Goal: Task Accomplishment & Management: Manage account settings

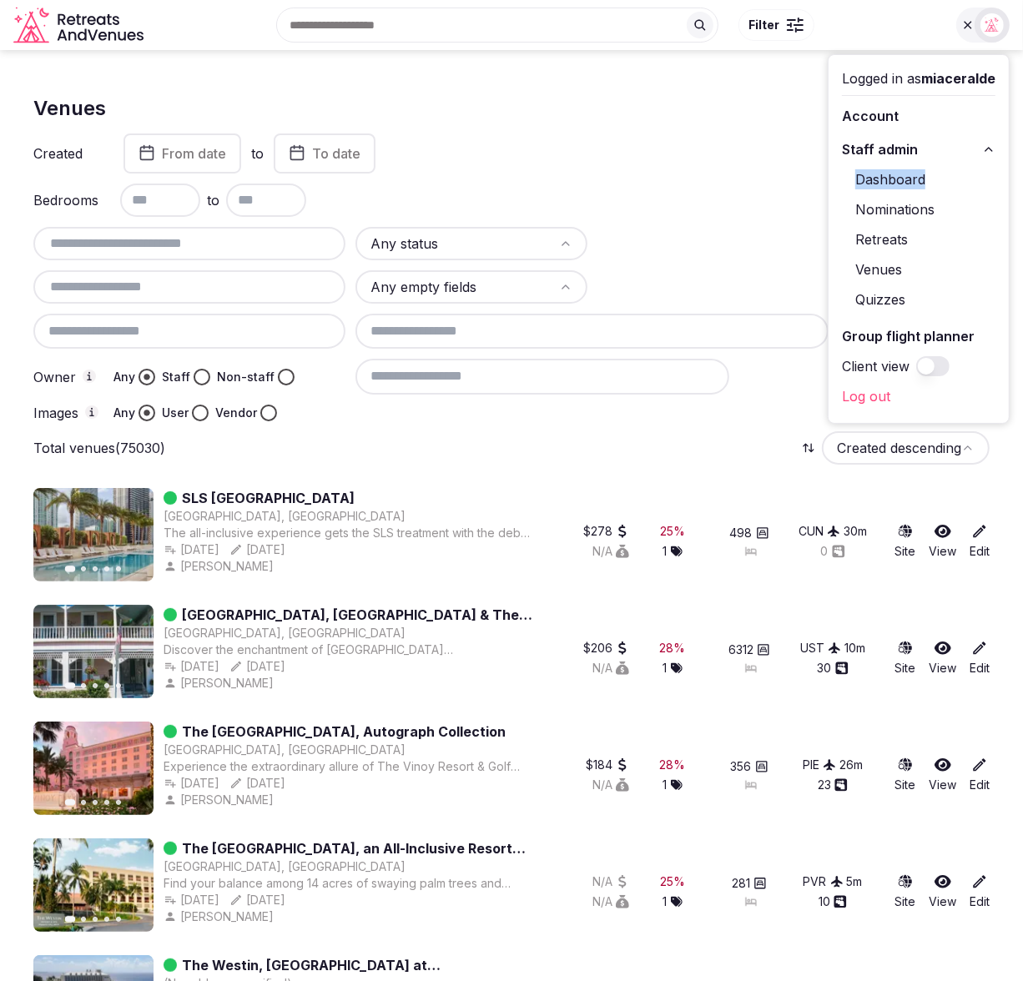
click at [509, 249] on html "Search Popular Destinations Toscana, Italy Riviera Maya, Mexico Indonesia, Bali…" at bounding box center [511, 490] width 1023 height 981
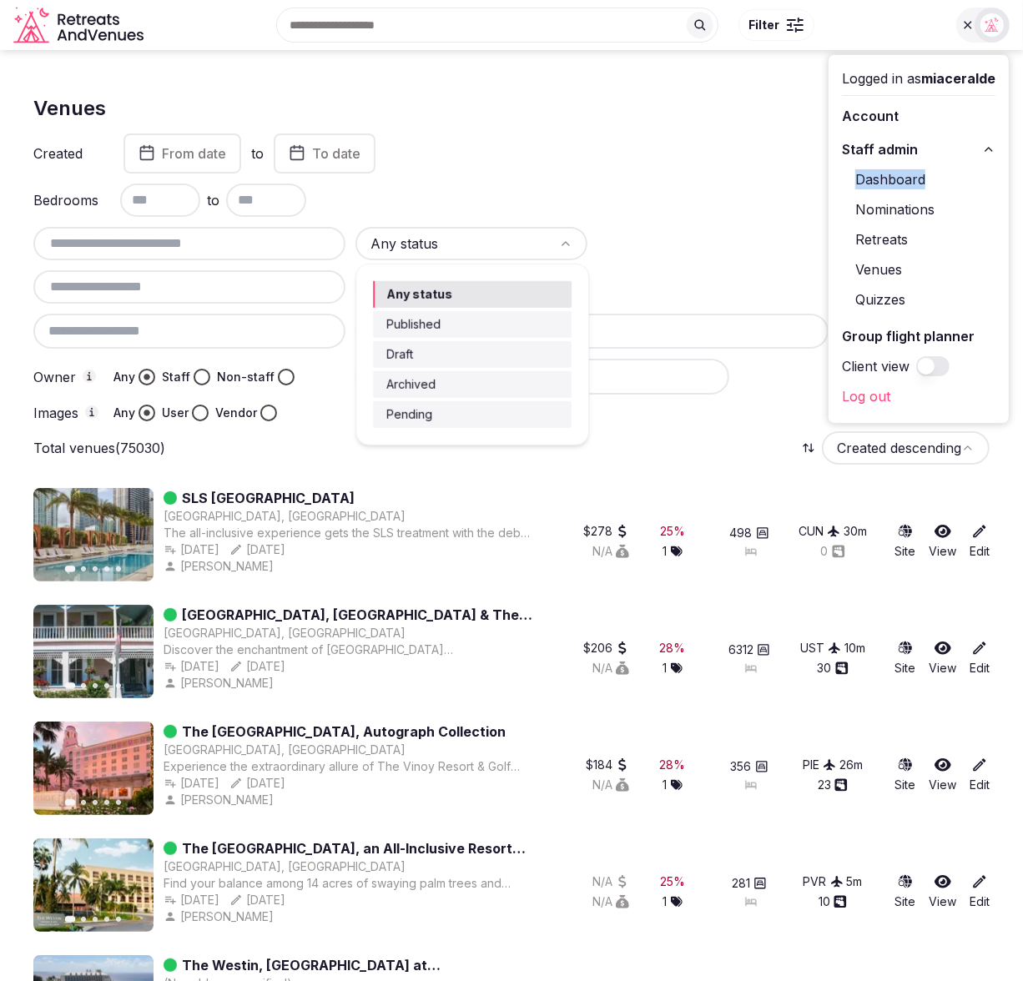
drag, startPoint x: 439, startPoint y: 351, endPoint x: 442, endPoint y: 343, distance: 9.0
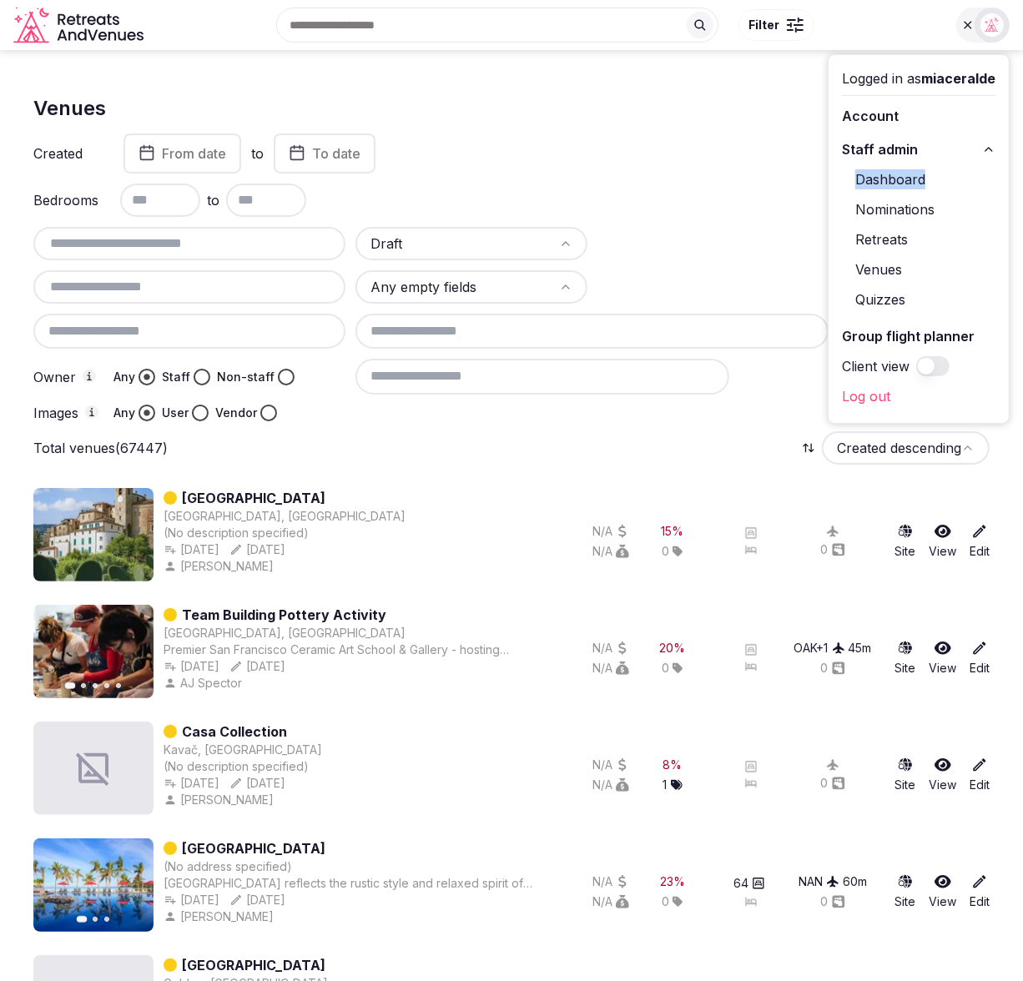
click at [458, 250] on html "Search Popular Destinations Toscana, Italy Riviera Maya, Mexico Indonesia, Bali…" at bounding box center [511, 490] width 1023 height 981
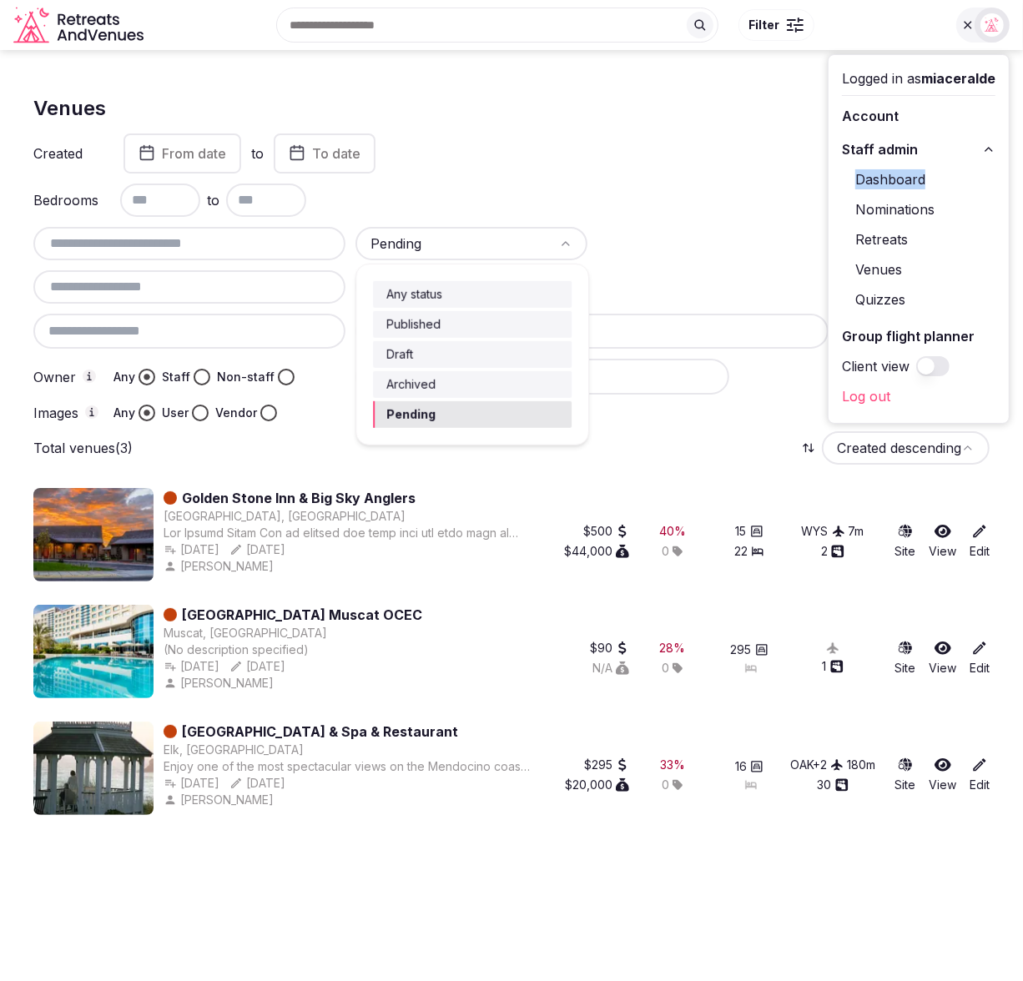
click at [505, 246] on html "Search Popular Destinations Toscana, Italy Riviera Maya, Mexico Indonesia, Bali…" at bounding box center [511, 490] width 1023 height 981
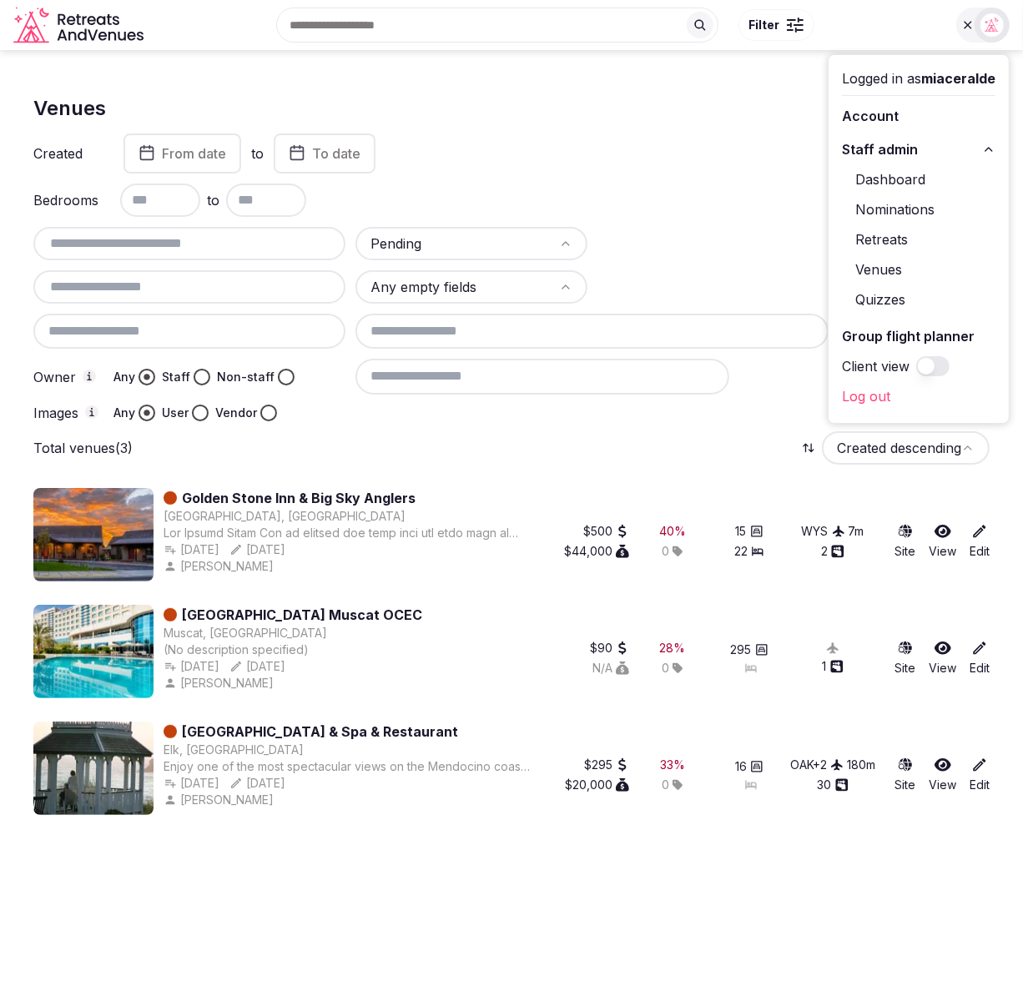
click at [667, 269] on html "Search Popular Destinations Toscana, Italy Riviera Maya, Mexico Indonesia, Bali…" at bounding box center [511, 490] width 1023 height 981
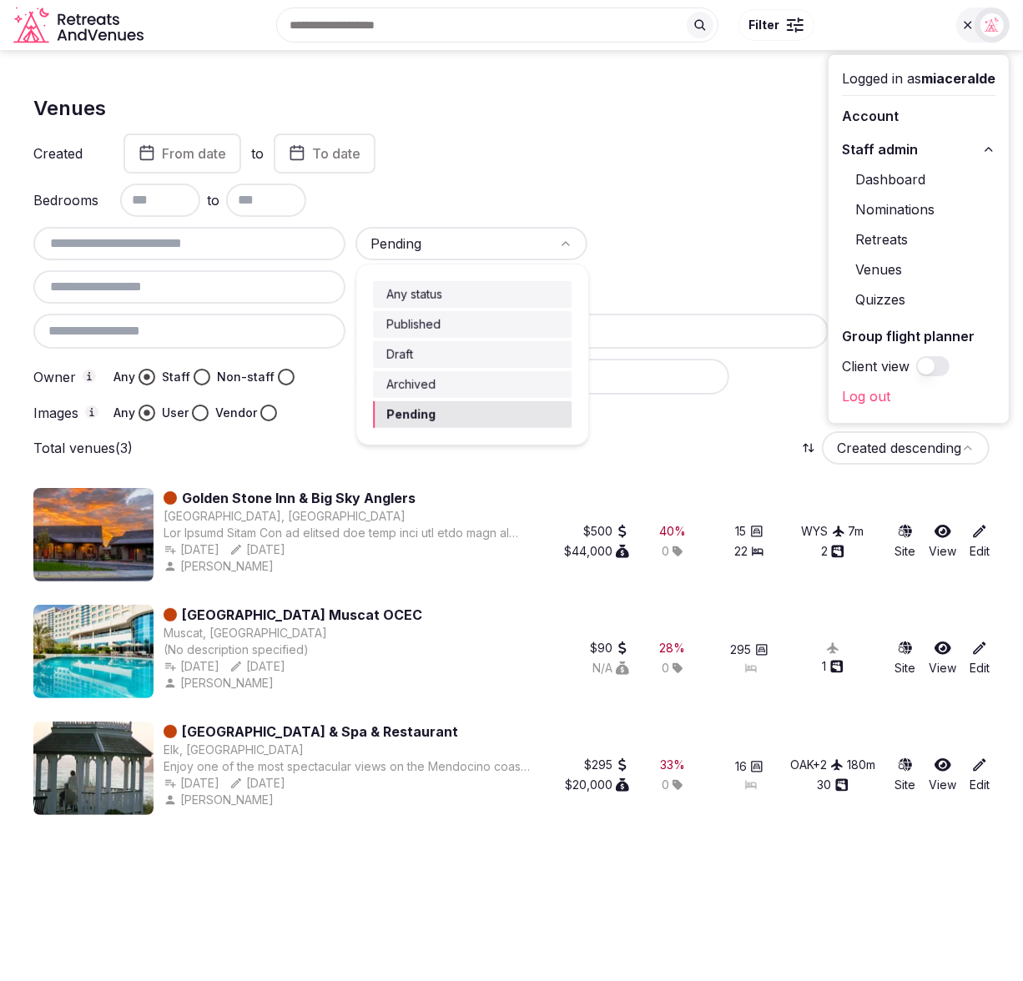
click at [467, 245] on html "Search Popular Destinations Toscana, Italy Riviera Maya, Mexico Indonesia, Bali…" at bounding box center [511, 490] width 1023 height 981
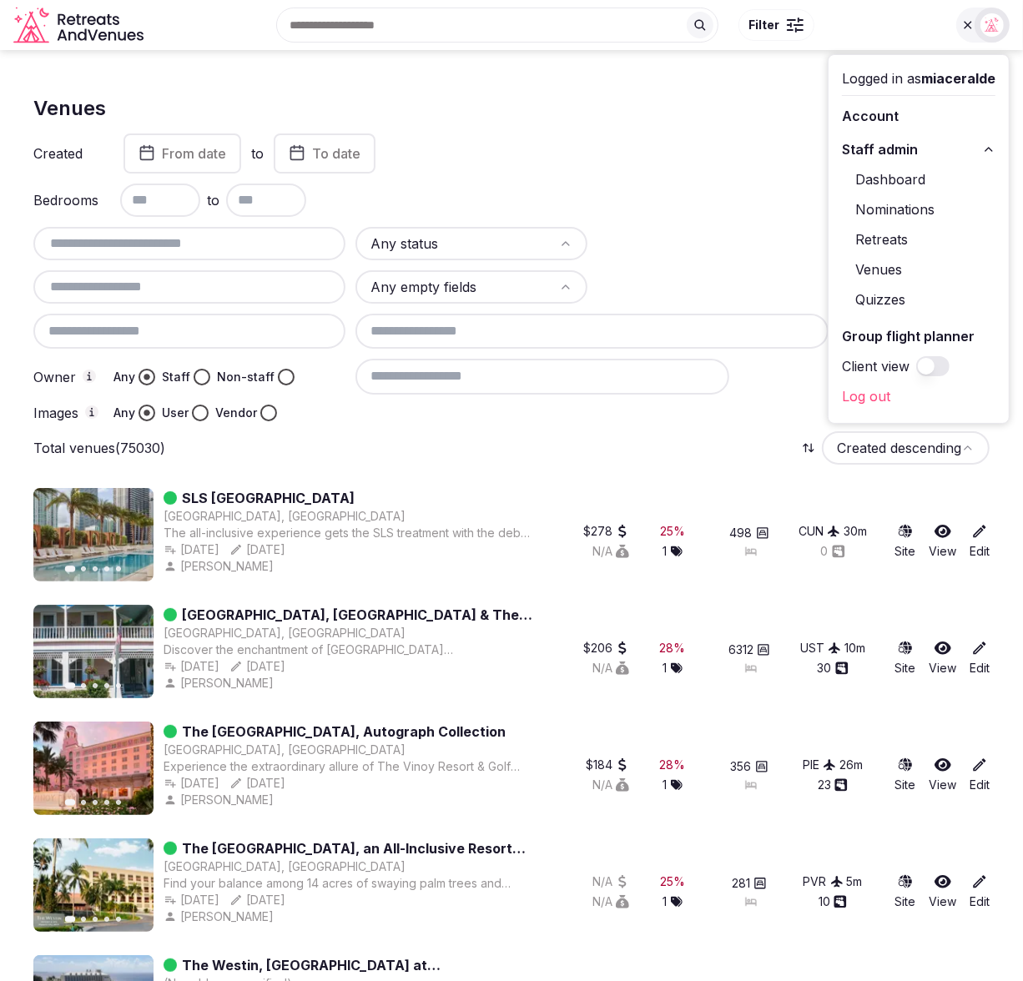
click at [474, 280] on html "Search Popular Destinations Toscana, Italy Riviera Maya, Mexico Indonesia, Bali…" at bounding box center [511, 490] width 1023 height 981
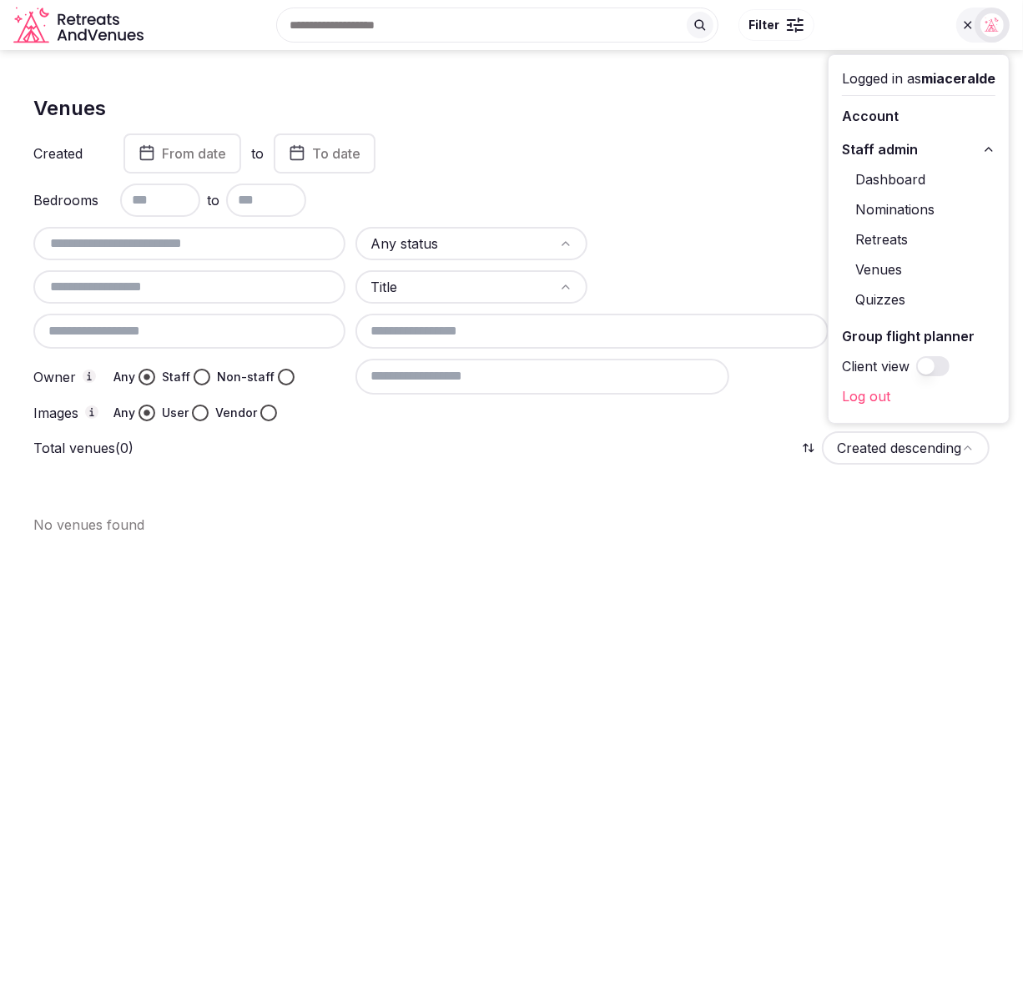
click at [526, 289] on html "Search Popular Destinations Toscana, Italy Riviera Maya, Mexico Indonesia, Bali…" at bounding box center [511, 490] width 1023 height 981
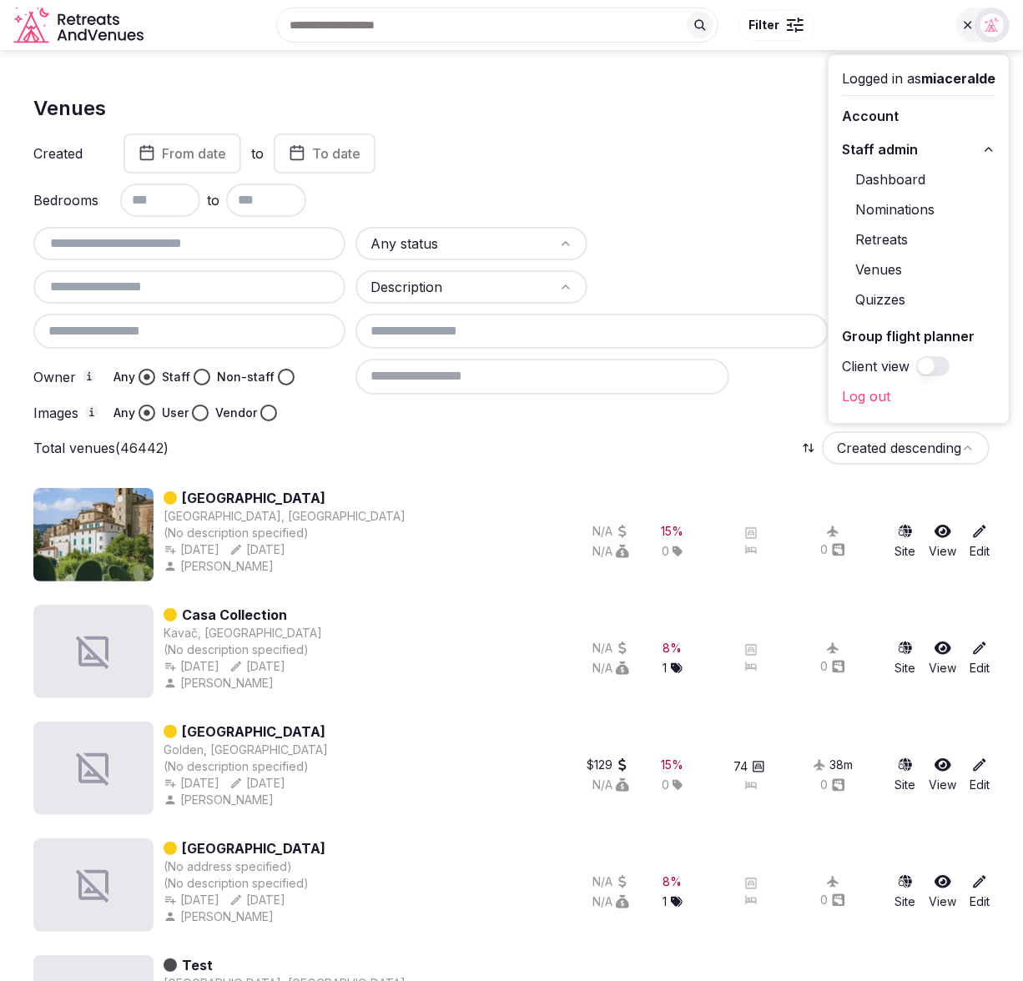
click at [859, 206] on link "Nominations" at bounding box center [919, 209] width 154 height 27
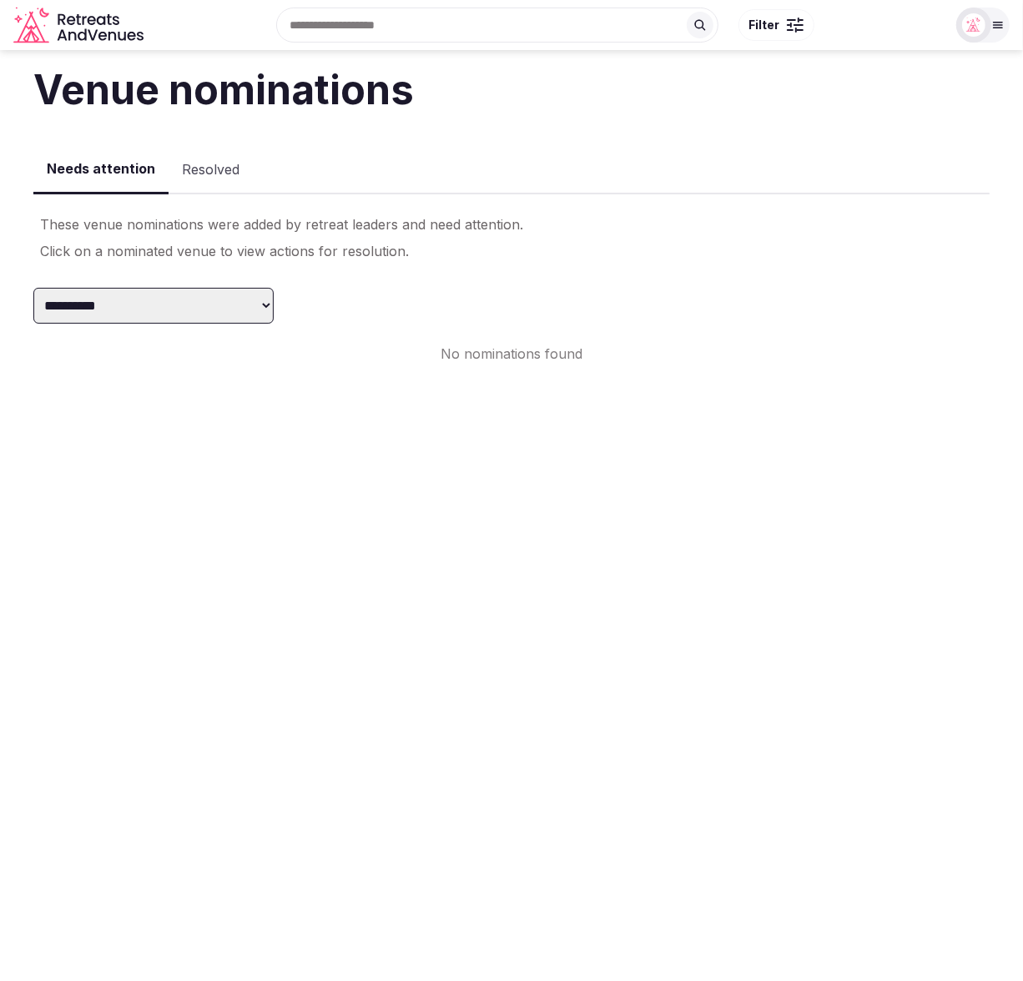
click at [222, 290] on select "**********" at bounding box center [153, 306] width 240 height 36
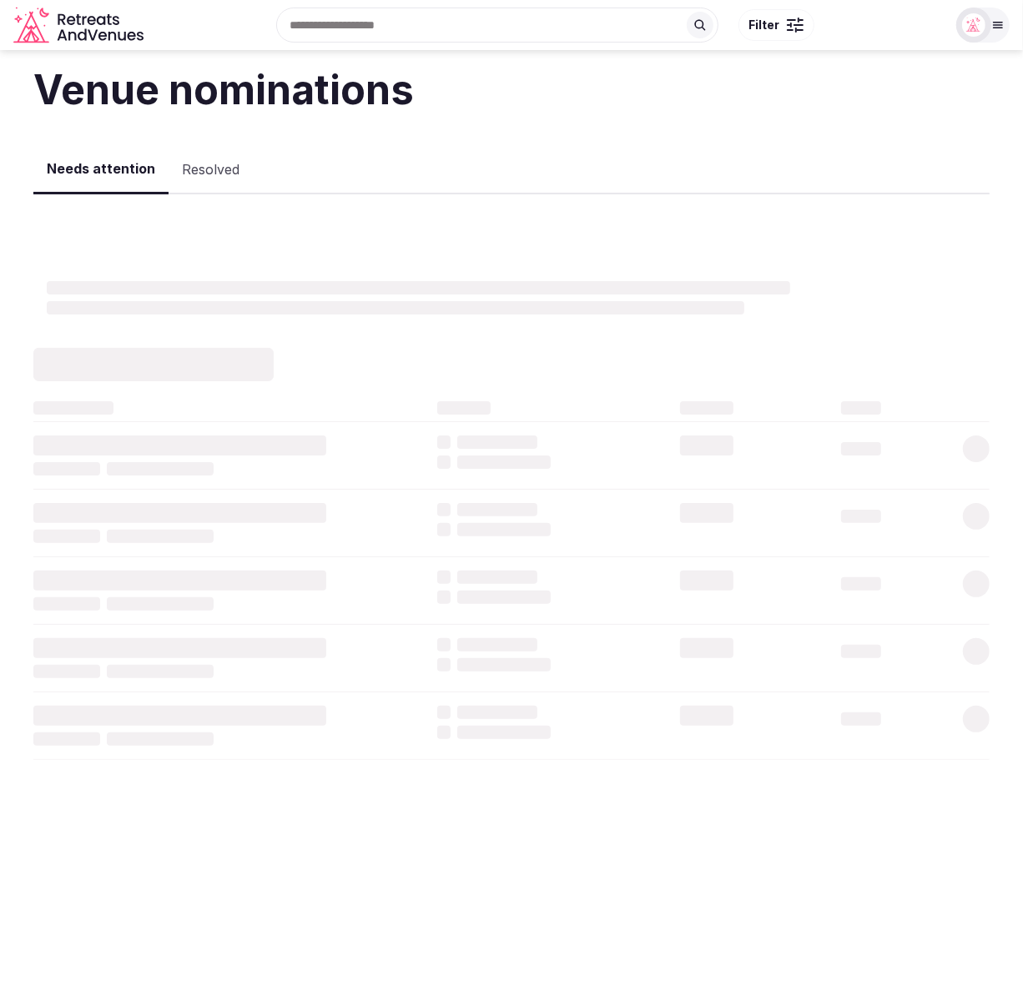
select select "*******"
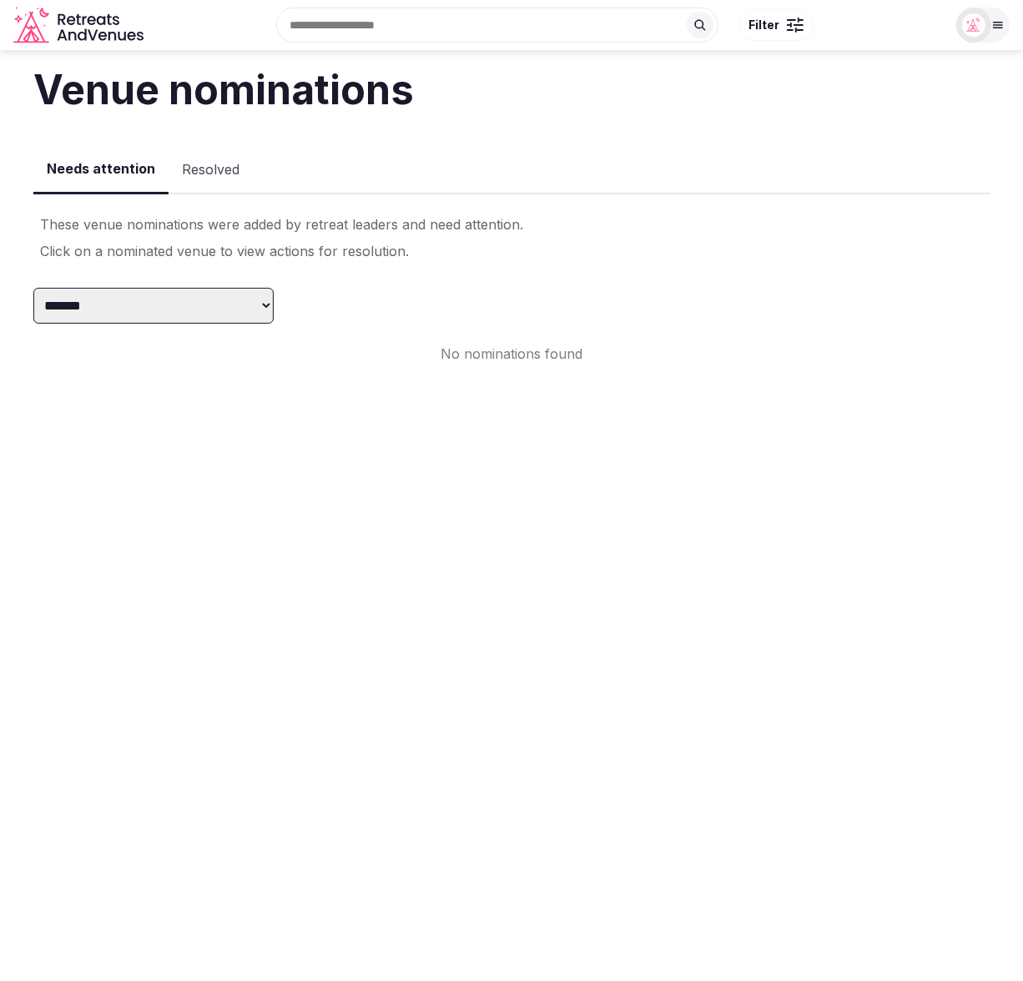
click at [255, 296] on select "**********" at bounding box center [153, 306] width 240 height 36
click at [576, 278] on div "**********" at bounding box center [511, 286] width 956 height 156
click at [185, 163] on button "Resolved" at bounding box center [211, 170] width 84 height 48
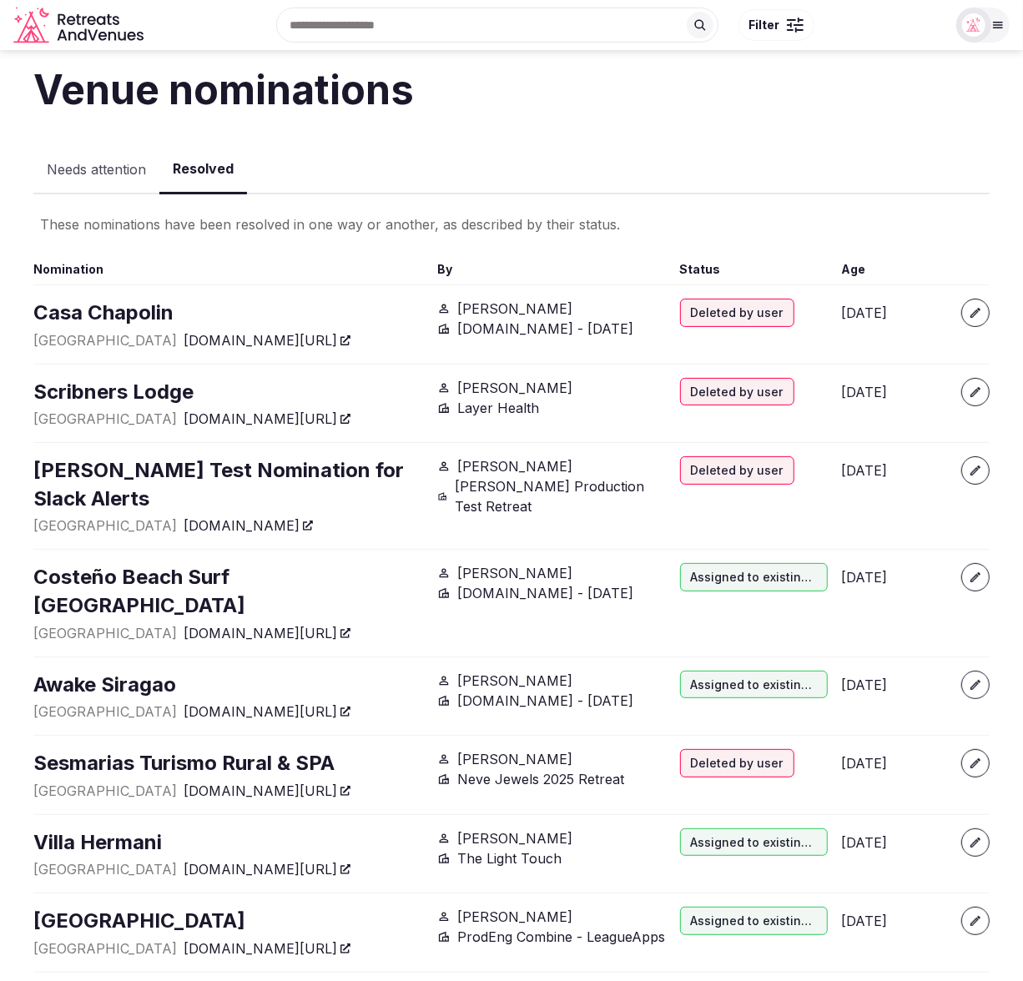
click at [90, 163] on button "Needs attention" at bounding box center [96, 170] width 126 height 48
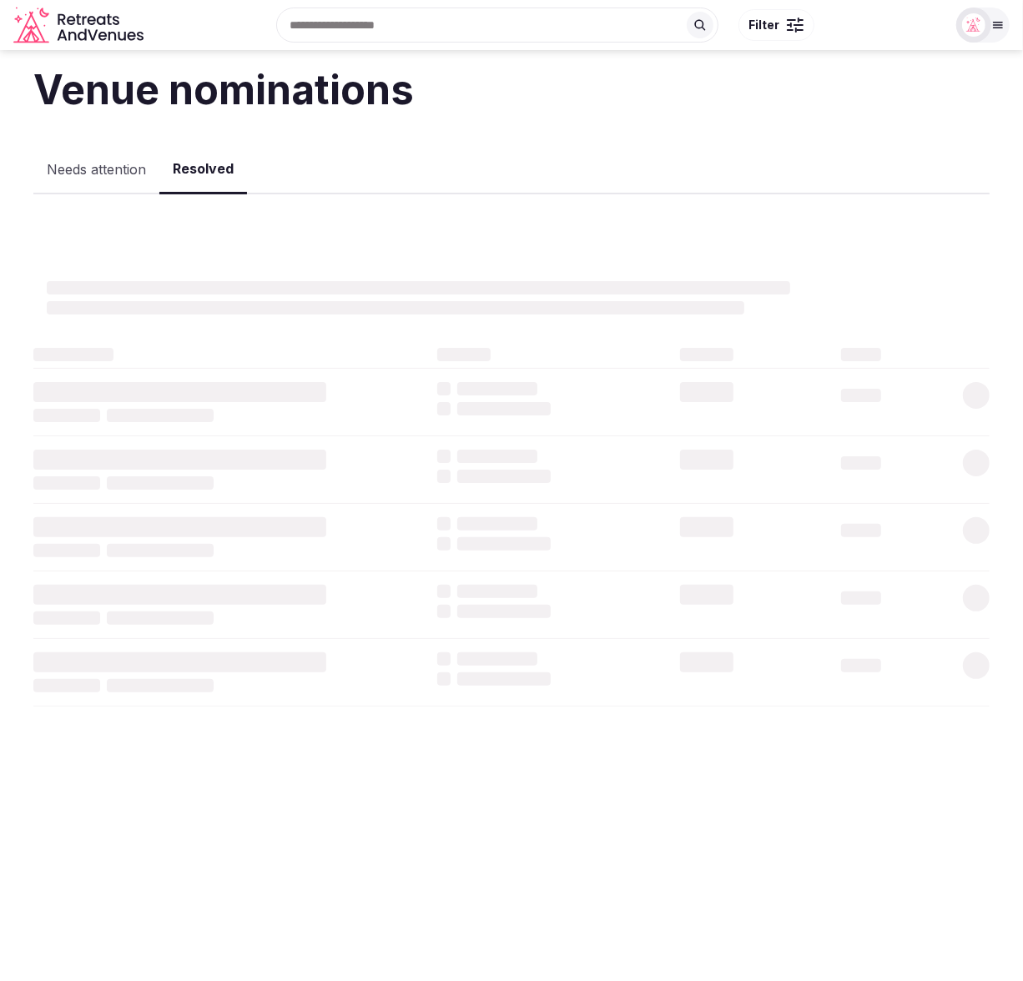
click at [217, 169] on button "Resolved" at bounding box center [203, 169] width 88 height 49
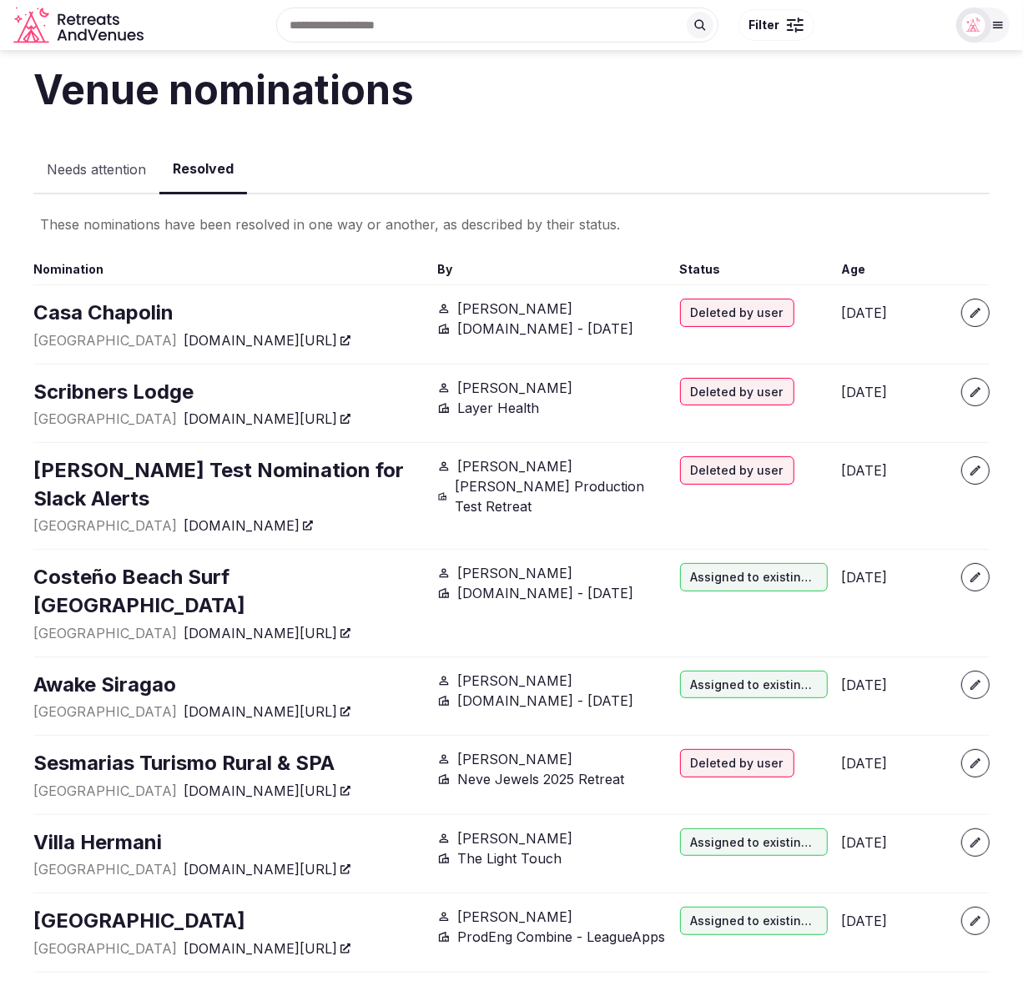
click at [763, 168] on div "Needs attention Resolved" at bounding box center [511, 169] width 956 height 51
click at [859, 29] on icon at bounding box center [997, 24] width 13 height 13
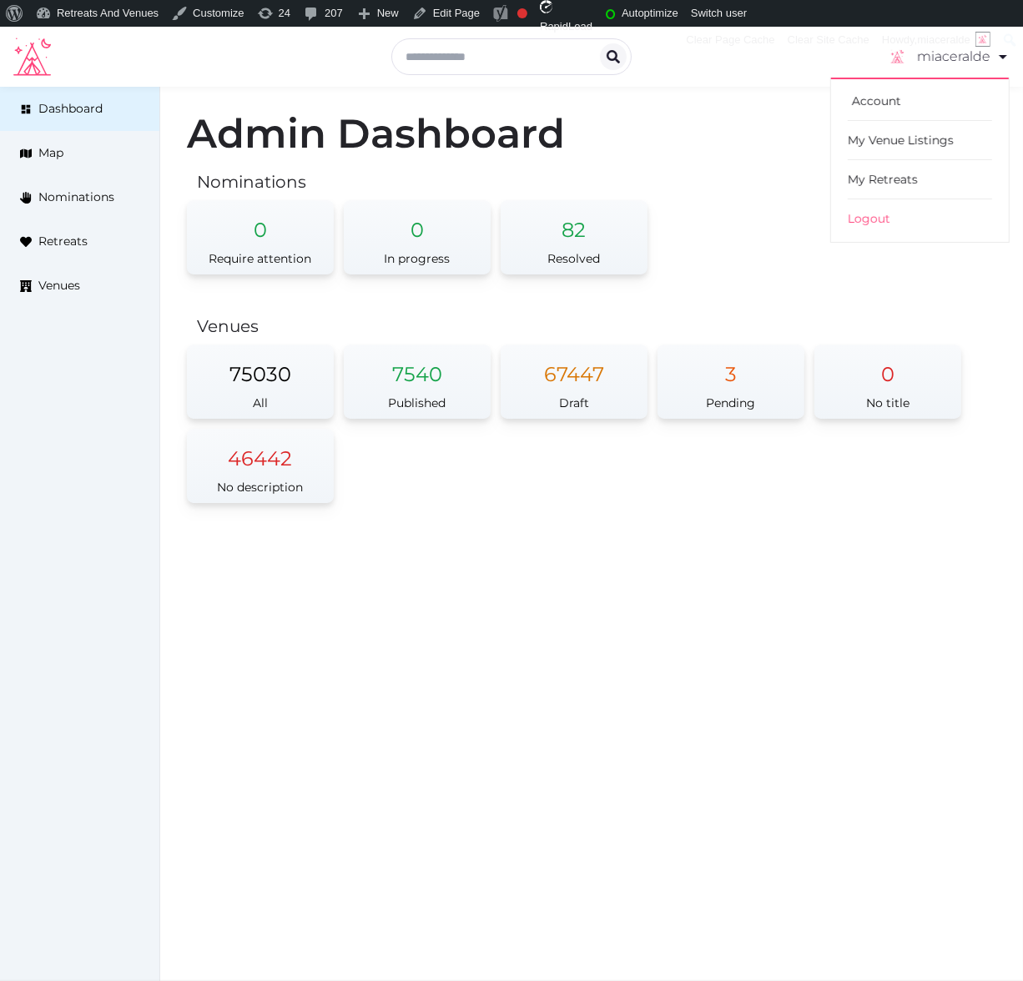
click at [885, 91] on link "Account" at bounding box center [920, 101] width 144 height 39
drag, startPoint x: 758, startPoint y: 134, endPoint x: 762, endPoint y: 96, distance: 37.8
click at [759, 131] on h1 "Admin Dashboard" at bounding box center [591, 133] width 809 height 40
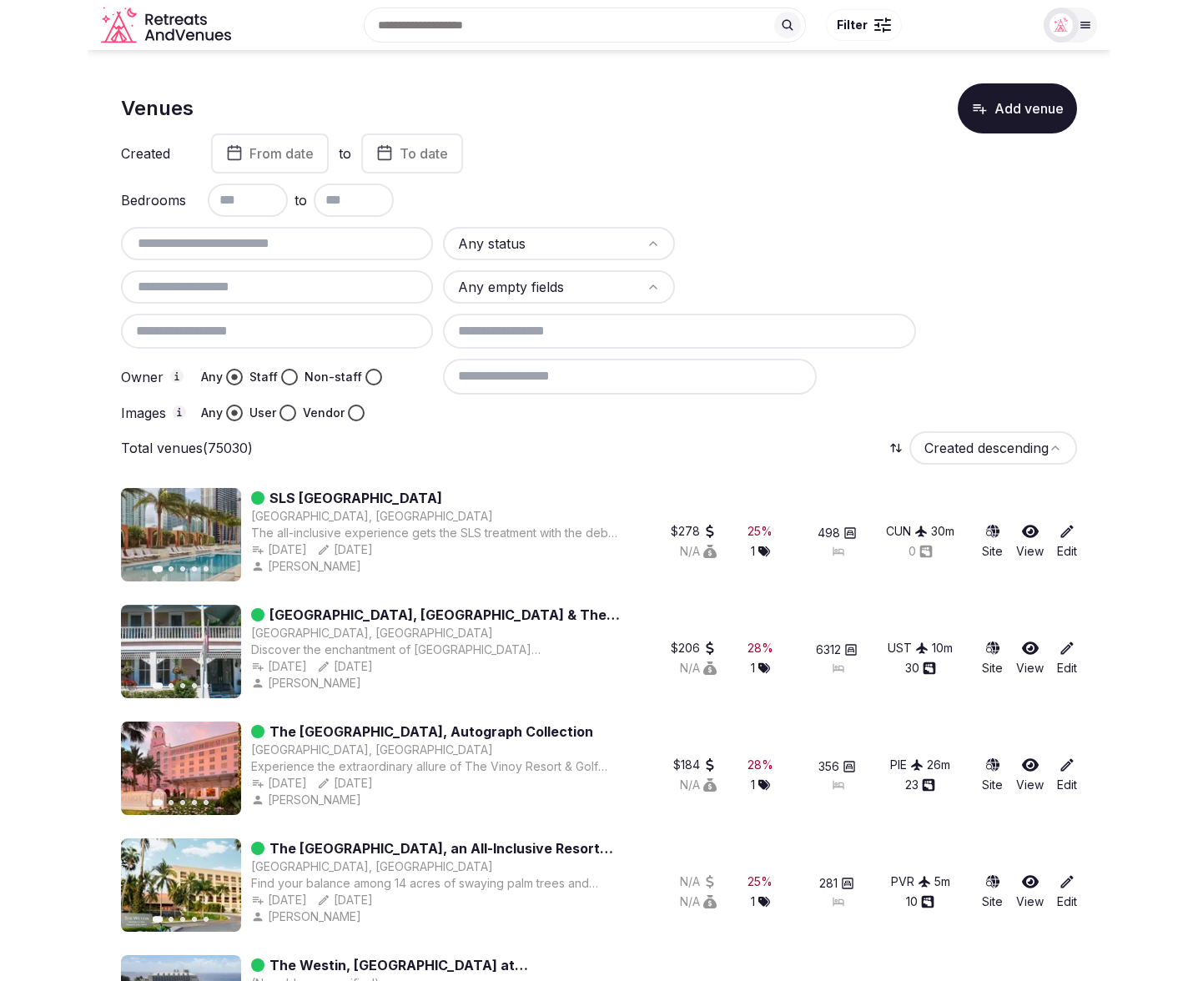
scroll to position [3, 0]
